Goal: Complete application form

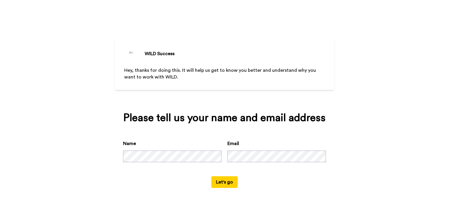
click at [228, 183] on button "Let's go" at bounding box center [224, 182] width 26 height 12
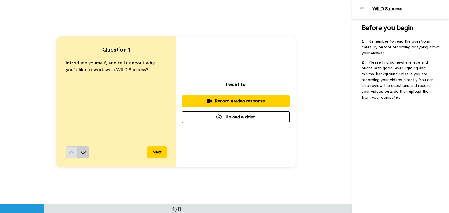
click at [84, 153] on icon at bounding box center [83, 153] width 6 height 6
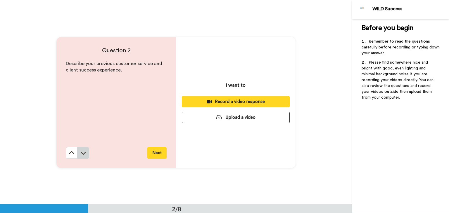
scroll to position [204, 0]
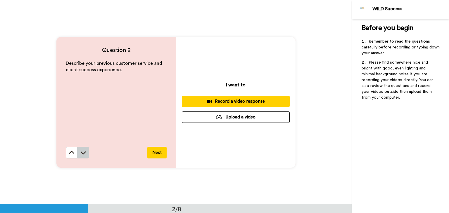
click at [84, 156] on button at bounding box center [83, 153] width 12 height 12
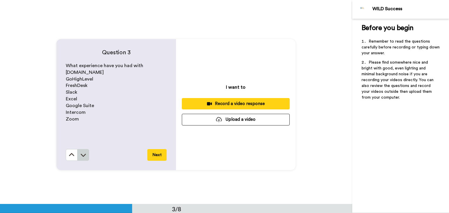
scroll to position [408, 0]
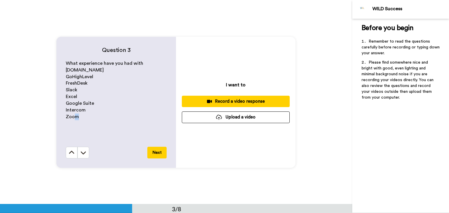
click at [75, 119] on p "Zoom" at bounding box center [116, 117] width 101 height 7
click at [76, 119] on p "Zoom" at bounding box center [116, 117] width 101 height 7
click at [77, 118] on p "Zoom" at bounding box center [116, 117] width 101 height 7
drag, startPoint x: 77, startPoint y: 118, endPoint x: 65, endPoint y: 112, distance: 13.1
click at [66, 112] on div "What experience have you had with [DOMAIN_NAME] GoHighLevel FreshDesk Slack Exc…" at bounding box center [116, 103] width 101 height 87
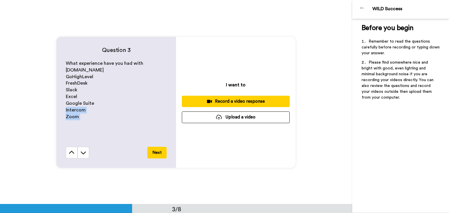
click at [71, 109] on span "Intercom" at bounding box center [76, 110] width 20 height 5
click at [70, 102] on span "Google Suite" at bounding box center [80, 103] width 28 height 5
drag, startPoint x: 65, startPoint y: 95, endPoint x: 78, endPoint y: 96, distance: 13.8
click at [78, 96] on p "Excel" at bounding box center [116, 96] width 101 height 7
click at [76, 97] on p "Excel" at bounding box center [116, 96] width 101 height 7
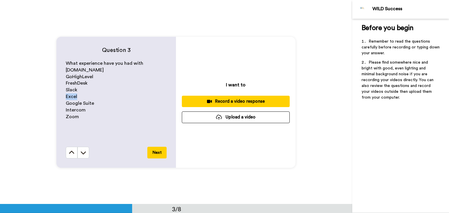
drag, startPoint x: 65, startPoint y: 96, endPoint x: 77, endPoint y: 96, distance: 12.0
click at [77, 96] on p "Excel" at bounding box center [116, 96] width 101 height 7
click at [77, 97] on p "Excel" at bounding box center [116, 96] width 101 height 7
drag, startPoint x: 63, startPoint y: 116, endPoint x: 81, endPoint y: 118, distance: 18.5
click at [81, 118] on div "Question 3 What experience have you had with [DOMAIN_NAME] GoHighLevel FreshDes…" at bounding box center [115, 102] width 119 height 131
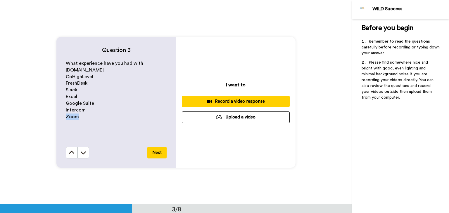
click at [78, 117] on p "Zoom" at bounding box center [116, 117] width 101 height 7
click at [69, 155] on button at bounding box center [72, 153] width 12 height 12
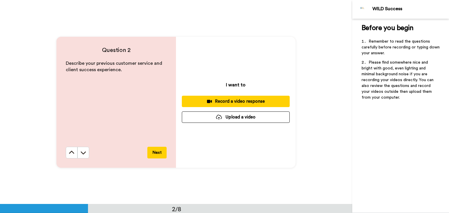
click at [69, 155] on icon at bounding box center [72, 153] width 6 height 6
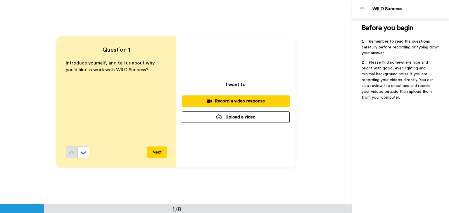
scroll to position [0, 0]
drag, startPoint x: 101, startPoint y: 70, endPoint x: 118, endPoint y: 72, distance: 17.0
click at [118, 72] on span "Introduce yourself, and tell us about why you'd like to work with WILD Success?" at bounding box center [111, 66] width 90 height 11
click at [78, 152] on button at bounding box center [83, 153] width 12 height 12
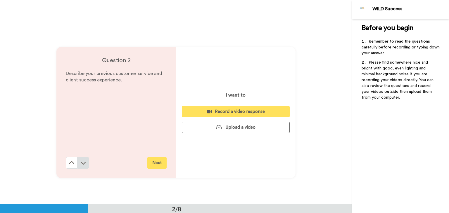
scroll to position [204, 0]
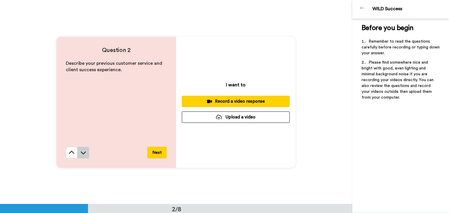
click at [77, 152] on button at bounding box center [83, 153] width 12 height 12
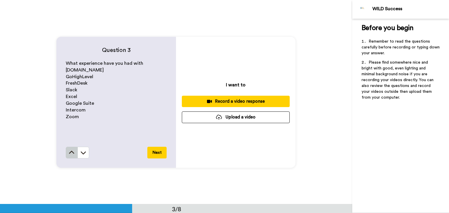
click at [71, 152] on icon at bounding box center [71, 152] width 5 height 3
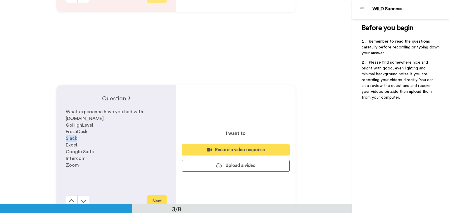
click at [71, 152] on div "What experience have you had with [DOMAIN_NAME] GoHighLevel FreshDesk Slack Exc…" at bounding box center [116, 152] width 101 height 87
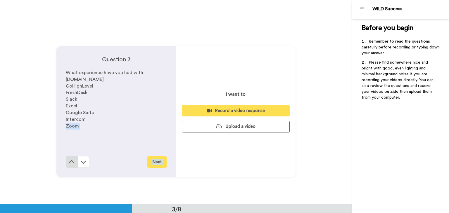
click at [71, 153] on div "Question 3 What experience have you had with [DOMAIN_NAME] GoHighLevel FreshDes…" at bounding box center [115, 111] width 119 height 131
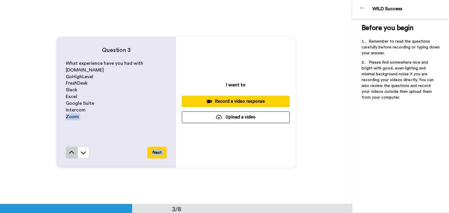
click at [71, 153] on icon at bounding box center [72, 153] width 6 height 6
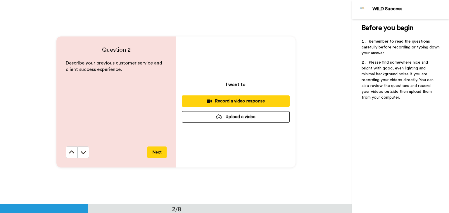
click at [71, 153] on icon at bounding box center [72, 153] width 6 height 6
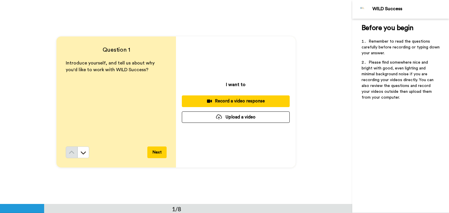
scroll to position [0, 0]
click at [230, 98] on div "Record a video response" at bounding box center [235, 101] width 98 height 6
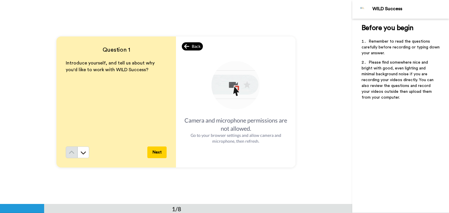
click at [192, 49] on div "Back" at bounding box center [192, 46] width 21 height 8
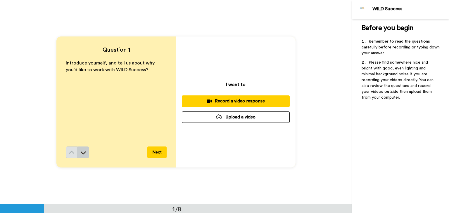
click at [83, 151] on icon at bounding box center [83, 153] width 6 height 6
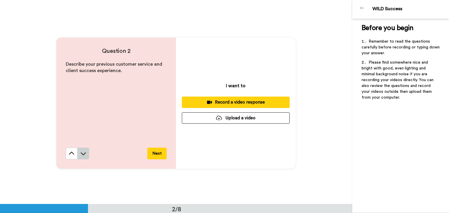
scroll to position [204, 0]
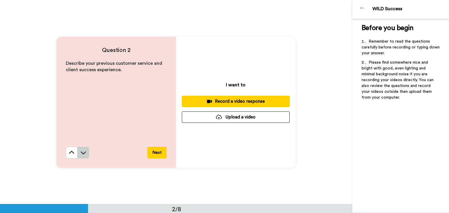
click at [83, 154] on icon at bounding box center [83, 153] width 6 height 6
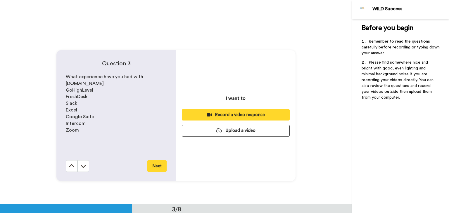
scroll to position [408, 0]
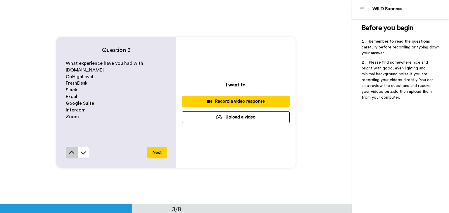
click at [73, 152] on icon at bounding box center [72, 153] width 6 height 6
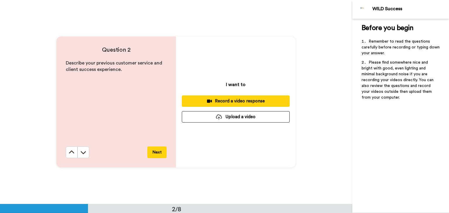
scroll to position [204, 0]
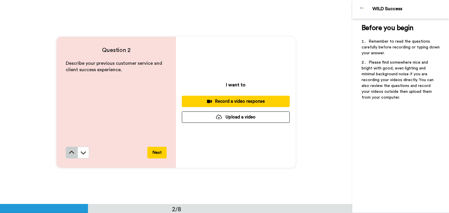
click at [72, 152] on icon at bounding box center [72, 153] width 6 height 6
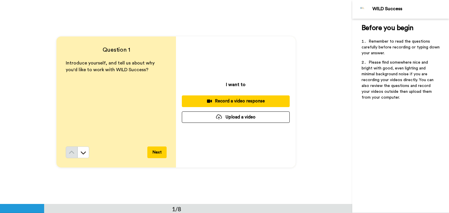
scroll to position [0, 0]
click at [204, 103] on div "Record a video response" at bounding box center [235, 101] width 98 height 6
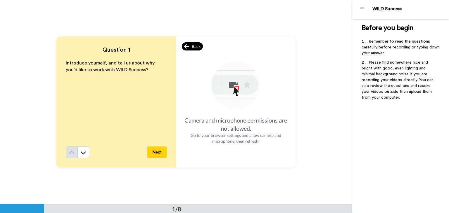
click at [194, 47] on span "Back" at bounding box center [196, 47] width 9 height 6
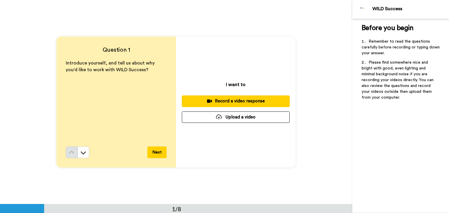
click at [250, 118] on button "Upload a video" at bounding box center [236, 117] width 108 height 11
